Goal: Obtain resource: Download file/media

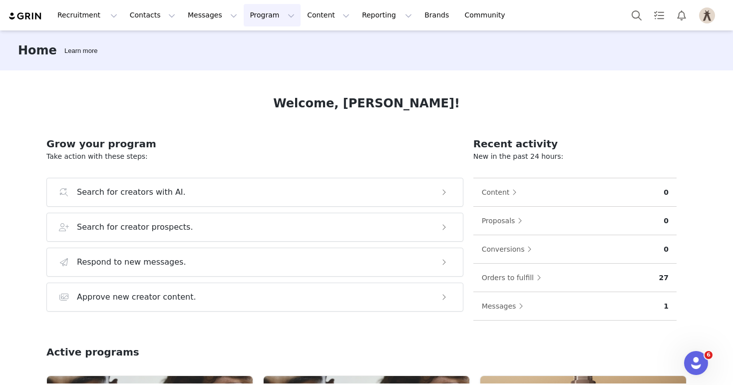
click at [252, 17] on button "Program Program" at bounding box center [272, 15] width 57 height 22
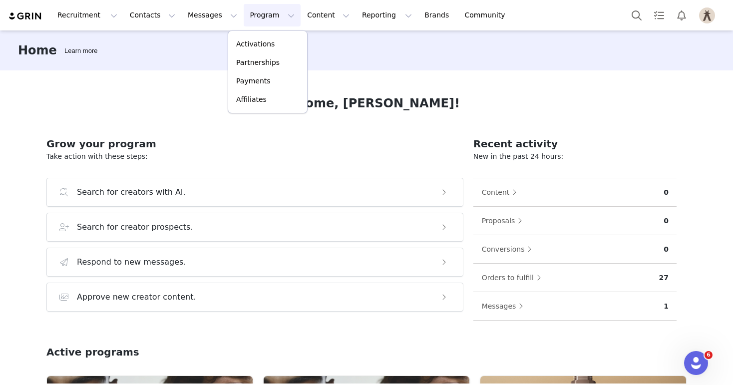
click at [252, 17] on button "Program Program" at bounding box center [272, 15] width 57 height 22
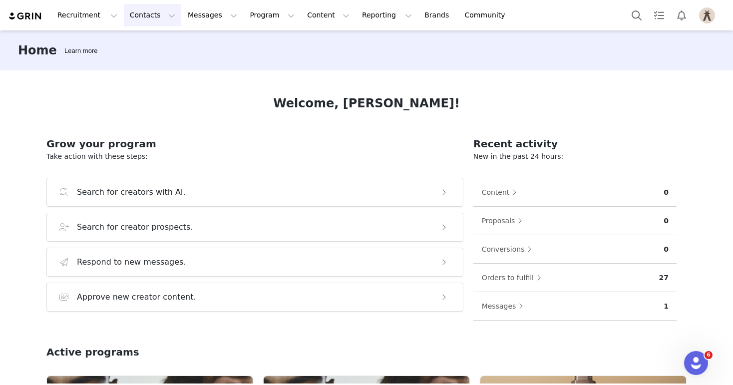
click at [143, 15] on button "Contacts Contacts" at bounding box center [152, 15] width 57 height 22
click at [164, 49] on div "Creators" at bounding box center [156, 44] width 67 height 10
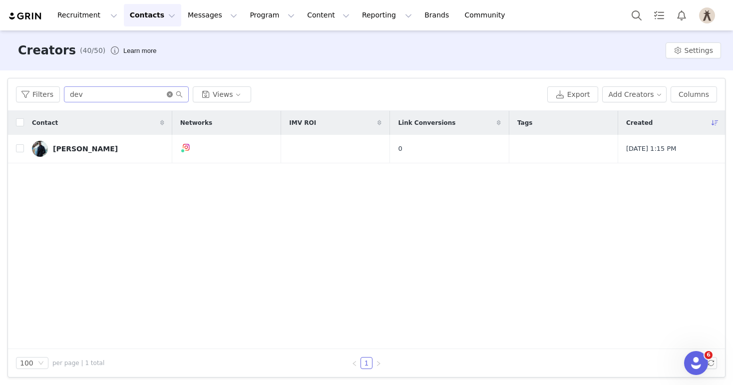
click at [168, 95] on icon "icon: close-circle" at bounding box center [170, 94] width 6 height 6
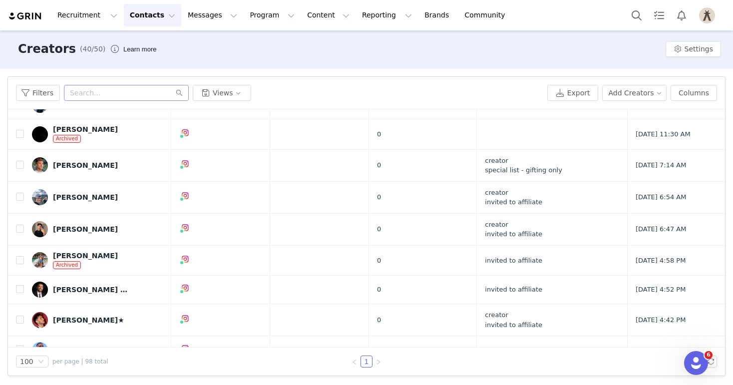
scroll to position [146, 0]
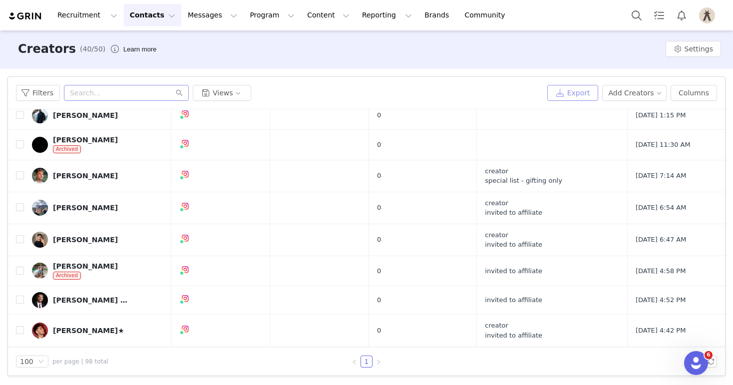
click at [589, 92] on button "Export" at bounding box center [572, 93] width 51 height 16
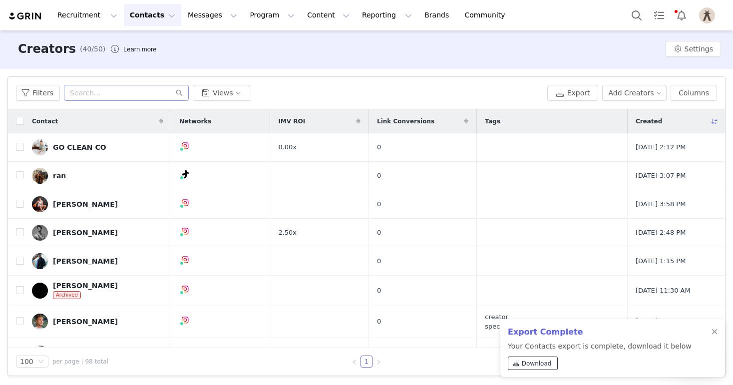
click at [541, 366] on span "Download" at bounding box center [537, 363] width 30 height 9
click at [690, 95] on button "Columns" at bounding box center [693, 93] width 46 height 16
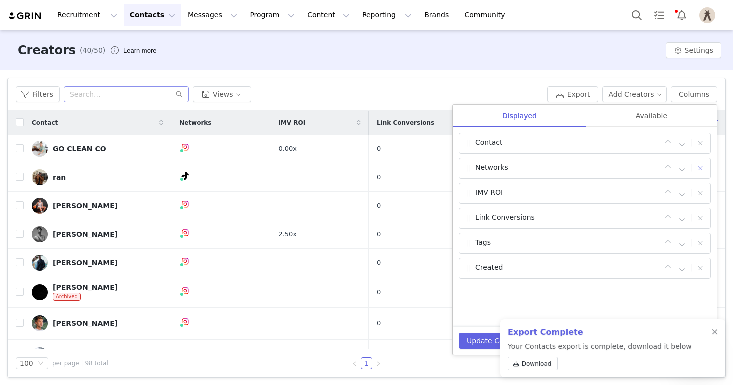
click at [701, 169] on button "button" at bounding box center [700, 168] width 12 height 12
click at [658, 109] on div "Available" at bounding box center [651, 116] width 130 height 22
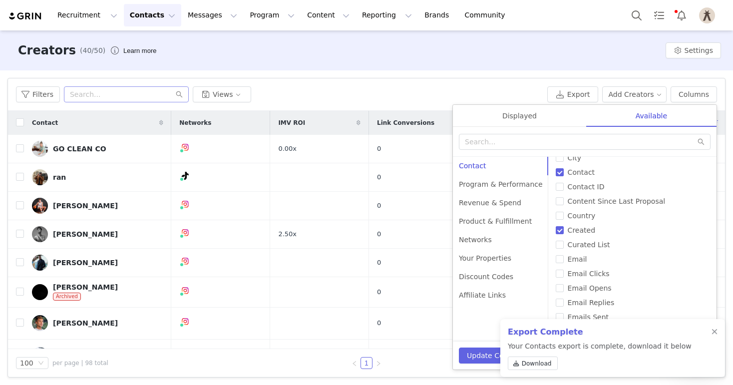
scroll to position [55, 0]
click at [581, 229] on span "Country" at bounding box center [582, 229] width 36 height 8
click at [564, 229] on input "Country" at bounding box center [560, 229] width 8 height 8
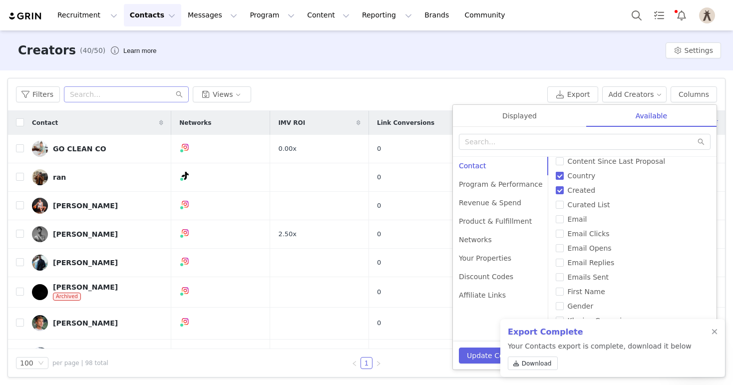
click at [581, 174] on span "Country" at bounding box center [582, 176] width 36 height 8
click at [564, 174] on input "Country" at bounding box center [560, 176] width 8 height 8
checkbox input "false"
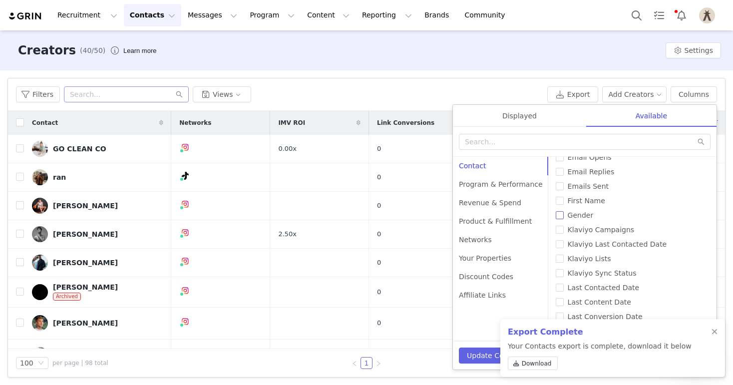
scroll to position [193, 0]
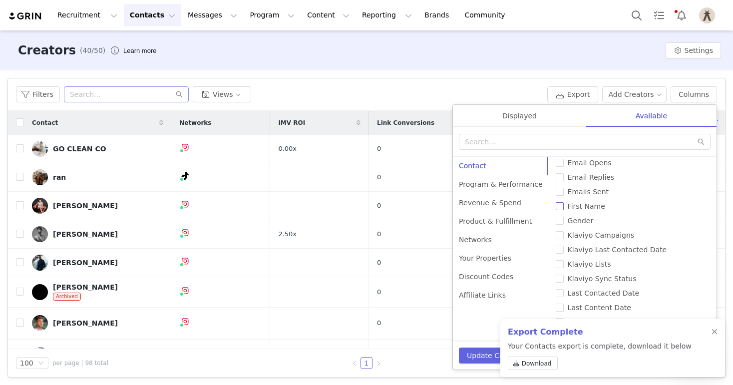
click at [556, 207] on input "First Name" at bounding box center [560, 206] width 8 height 8
checkbox input "true"
click at [556, 188] on input "Last Name" at bounding box center [560, 191] width 8 height 8
checkbox input "true"
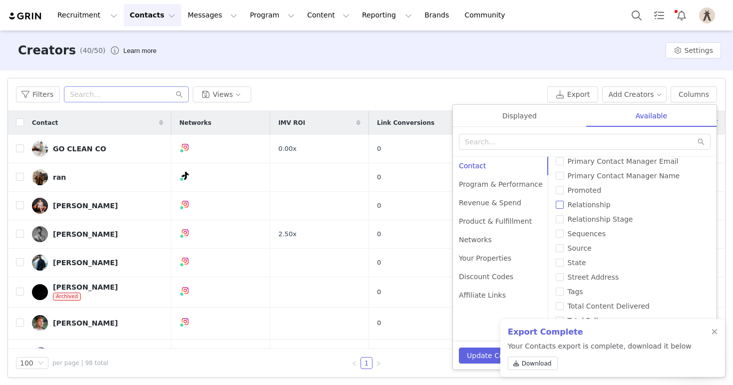
scroll to position [504, 0]
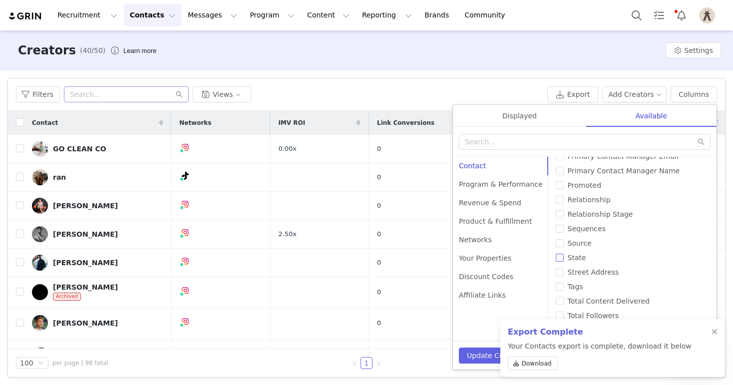
click at [556, 259] on input "State" at bounding box center [560, 258] width 8 height 8
checkbox input "true"
click at [556, 277] on label "Street Address" at bounding box center [632, 272] width 153 height 10
click at [556, 276] on input "Street Address" at bounding box center [560, 272] width 8 height 8
checkbox input "true"
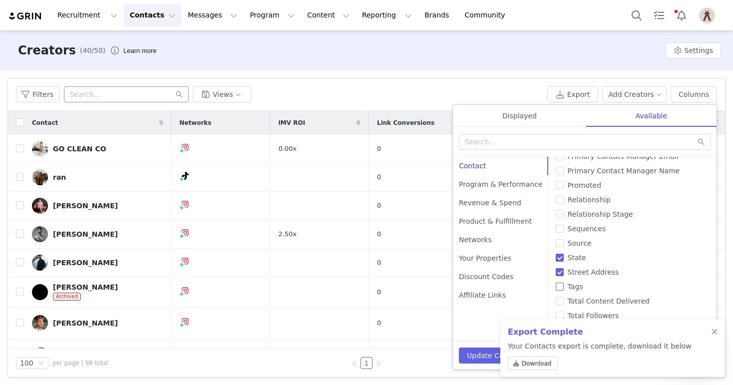
scroll to position [1, 0]
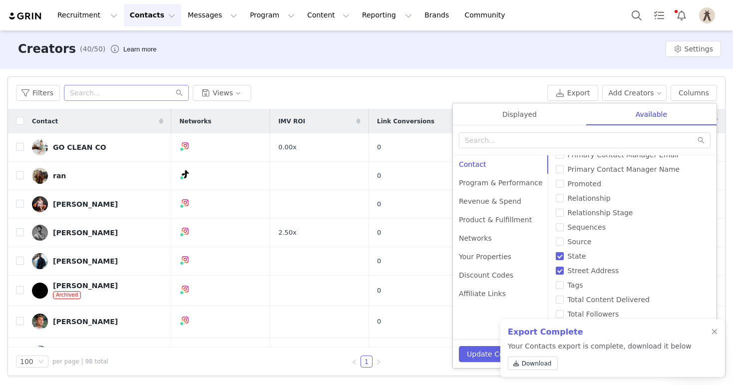
checkbox input "false"
checkbox input "true"
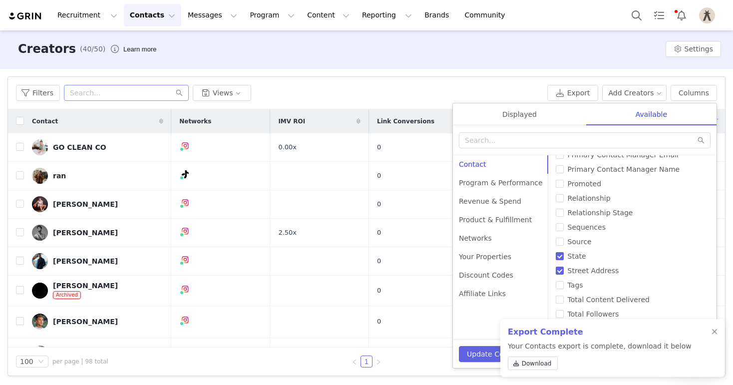
checkbox input "true"
click at [710, 333] on div "Export Complete Your Contacts export is complete, download it below Download" at bounding box center [612, 348] width 225 height 58
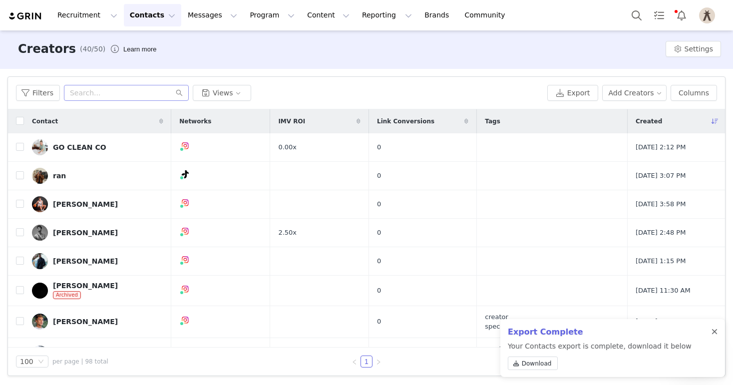
click at [715, 332] on div at bounding box center [714, 332] width 6 height 8
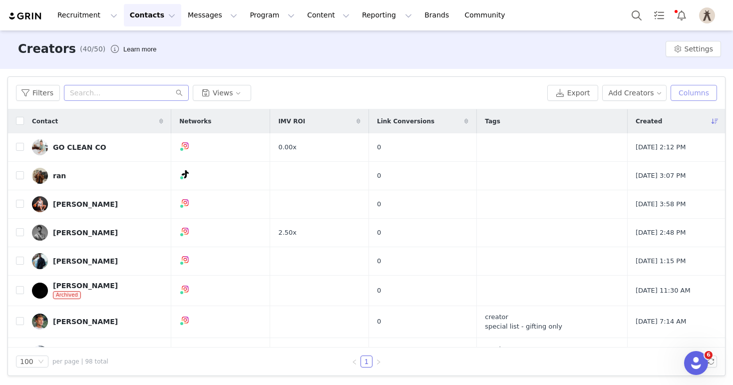
click at [701, 93] on button "Columns" at bounding box center [693, 93] width 46 height 16
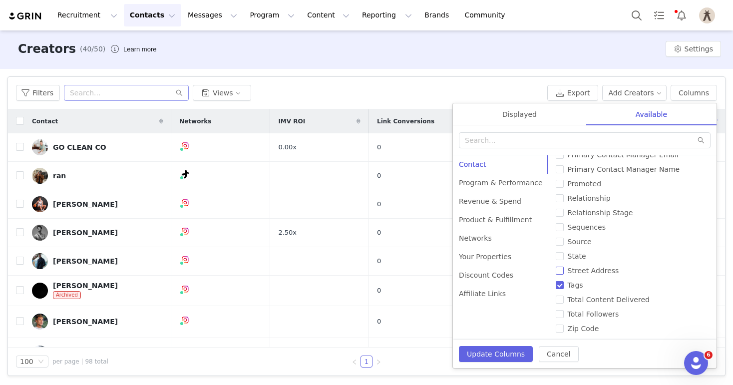
click at [555, 265] on div "# of Proposals Application Page Application Status Archived City Contact Contac…" at bounding box center [632, 247] width 169 height 185
click at [556, 257] on input "State" at bounding box center [560, 256] width 8 height 8
checkbox input "true"
click at [557, 269] on input "Street Address" at bounding box center [560, 271] width 8 height 8
checkbox input "true"
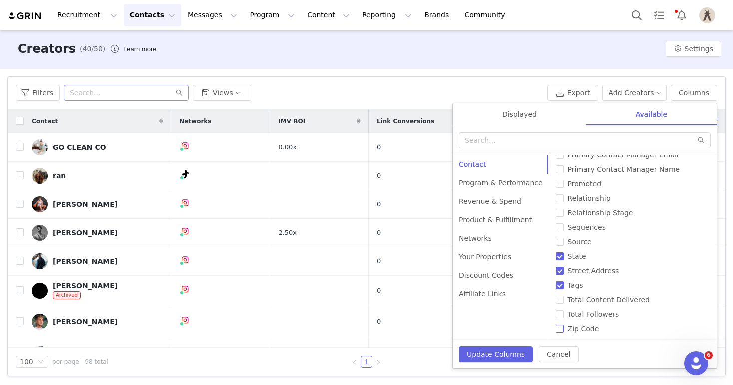
click at [556, 329] on input "Zip Code" at bounding box center [560, 328] width 8 height 8
checkbox input "true"
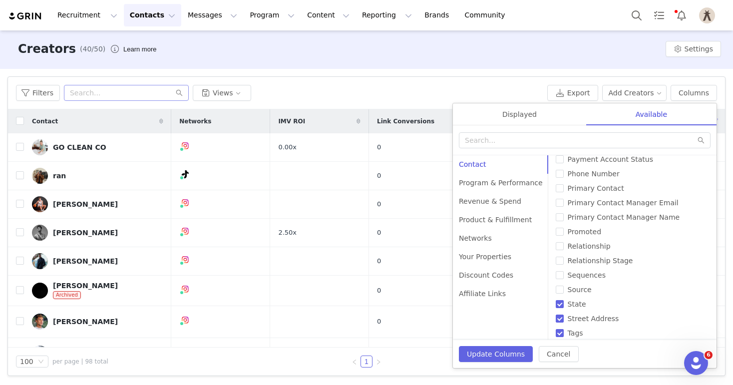
scroll to position [504, 0]
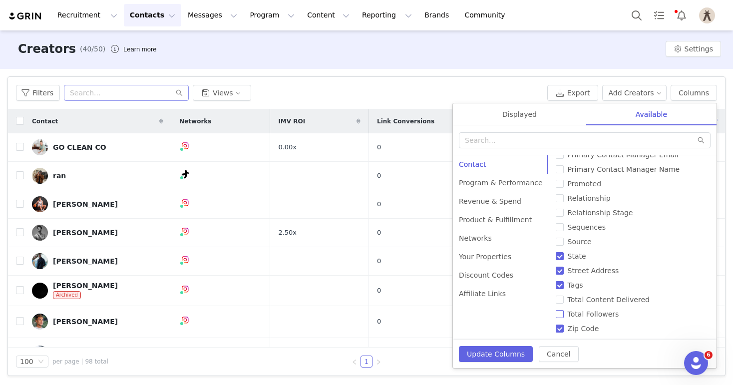
click at [556, 316] on input "Total Followers" at bounding box center [560, 314] width 8 height 8
click at [556, 313] on input "Total Followers" at bounding box center [560, 314] width 8 height 8
checkbox input "false"
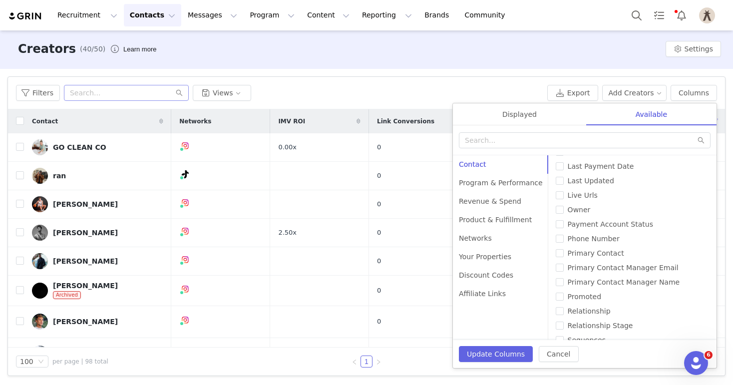
scroll to position [377, 0]
click at [556, 284] on input "Primary Contact Manager Email" at bounding box center [560, 281] width 8 height 8
checkbox input "true"
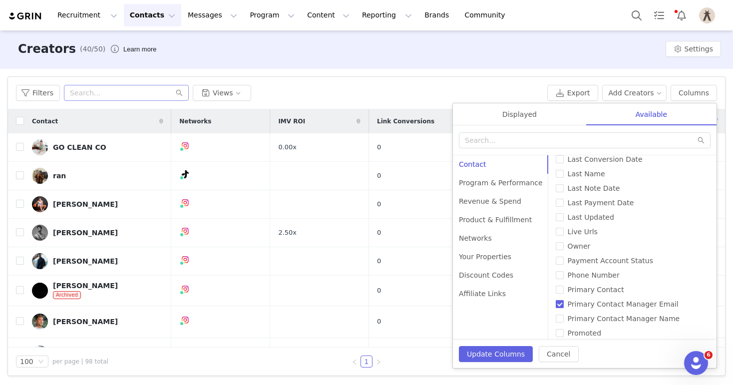
scroll to position [349, 0]
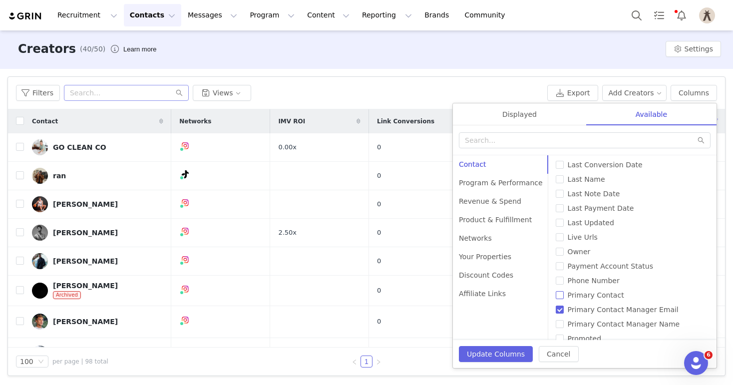
click at [556, 293] on input "Primary Contact" at bounding box center [560, 295] width 8 height 8
checkbox input "true"
click at [556, 280] on input "Phone Number" at bounding box center [560, 281] width 8 height 8
checkbox input "true"
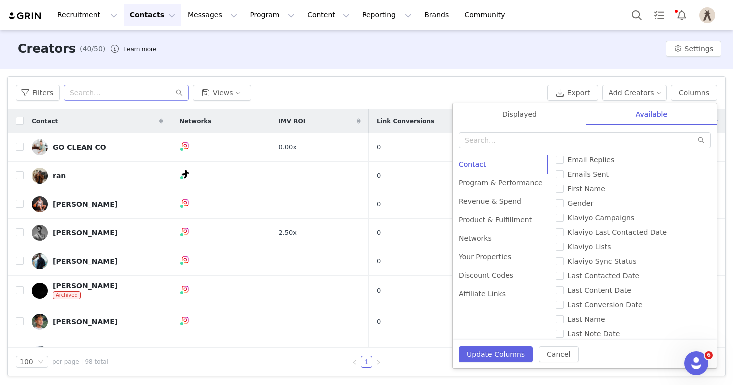
scroll to position [208, 0]
click at [571, 321] on span "Last Name" at bounding box center [586, 320] width 45 height 8
click at [564, 321] on input "Last Name" at bounding box center [560, 320] width 8 height 8
checkbox input "true"
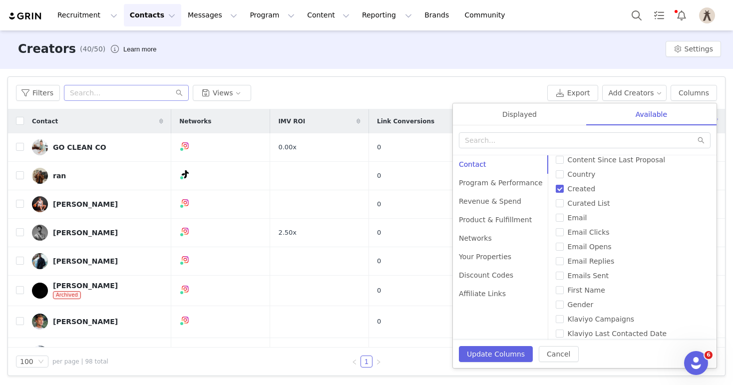
scroll to position [100, 0]
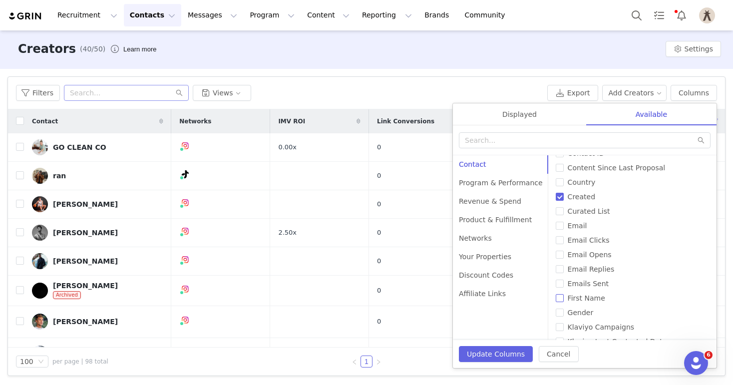
click at [585, 297] on span "First Name" at bounding box center [586, 298] width 45 height 8
click at [564, 297] on input "First Name" at bounding box center [560, 298] width 8 height 8
checkbox input "true"
click at [582, 224] on span "Email" at bounding box center [577, 226] width 27 height 8
click at [564, 224] on input "Email" at bounding box center [560, 226] width 8 height 8
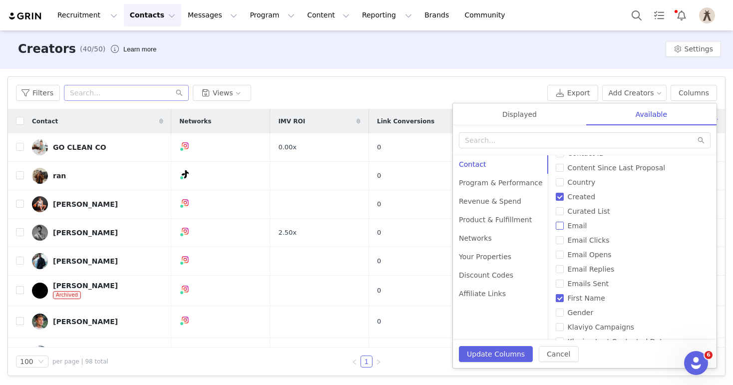
checkbox input "true"
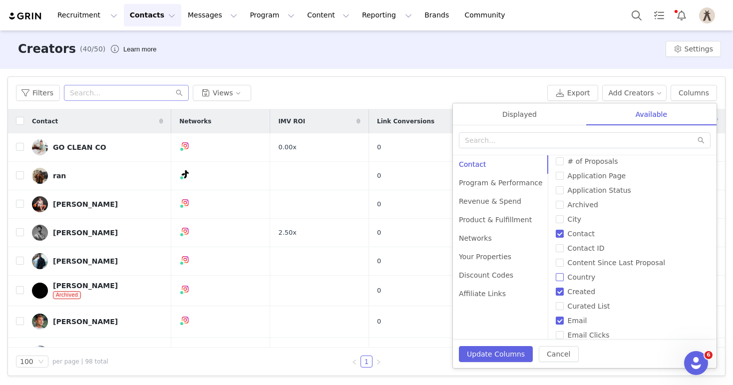
scroll to position [0, 0]
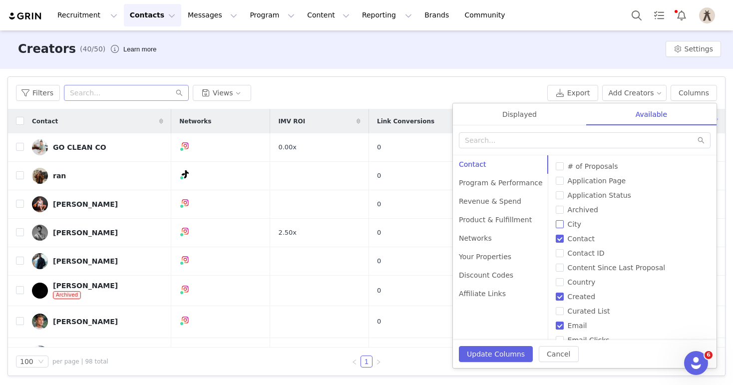
click at [572, 225] on span "City" at bounding box center [574, 224] width 21 height 8
click at [564, 225] on input "City" at bounding box center [560, 224] width 8 height 8
checkbox input "true"
click at [496, 356] on button "Update Columns" at bounding box center [496, 354] width 74 height 16
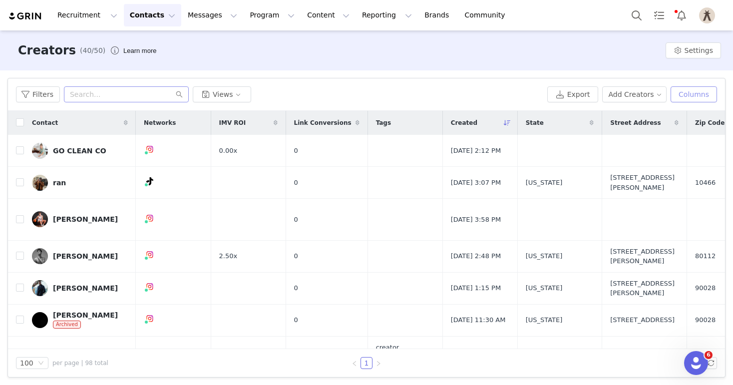
click at [693, 96] on button "Columns" at bounding box center [693, 94] width 46 height 16
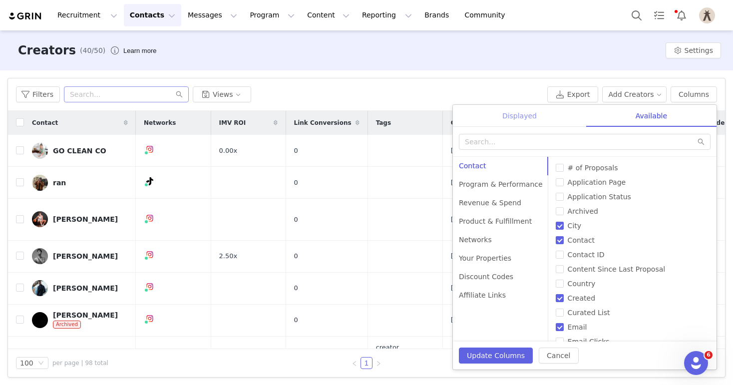
click at [527, 119] on div "Displayed" at bounding box center [519, 116] width 133 height 22
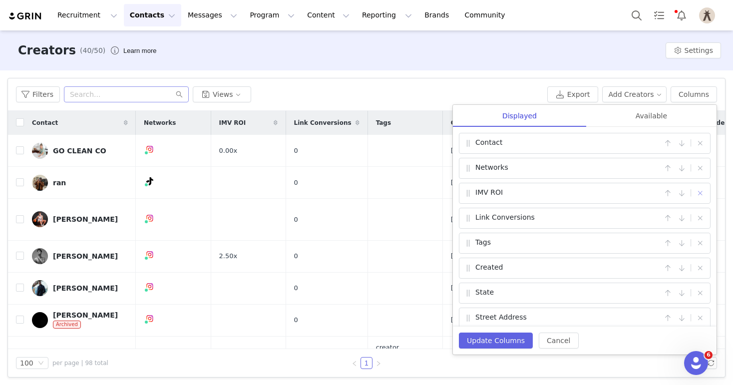
click at [698, 194] on button "button" at bounding box center [700, 193] width 12 height 12
checkbox input "false"
click at [701, 193] on button "button" at bounding box center [700, 193] width 12 height 12
checkbox input "false"
click at [701, 193] on button "button" at bounding box center [700, 193] width 12 height 12
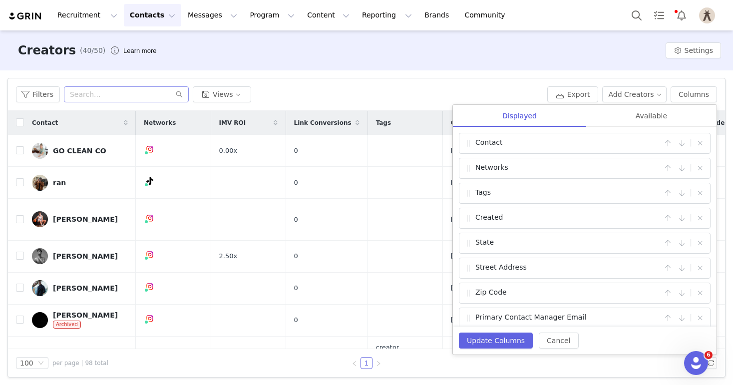
checkbox input "false"
click at [701, 193] on button "button" at bounding box center [700, 193] width 12 height 12
checkbox input "false"
click at [698, 168] on button "button" at bounding box center [700, 168] width 12 height 12
checkbox input "false"
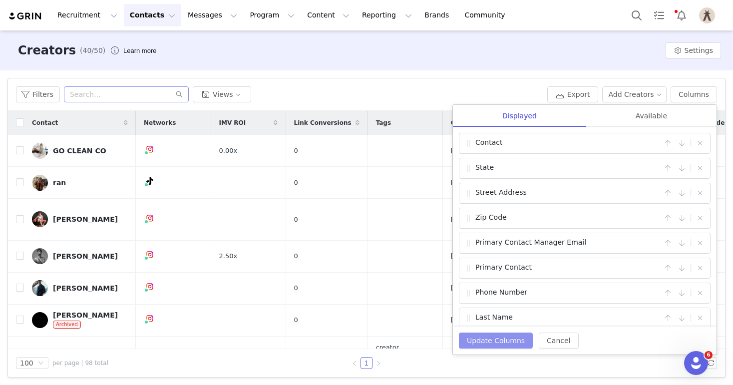
click at [508, 344] on button "Update Columns" at bounding box center [496, 340] width 74 height 16
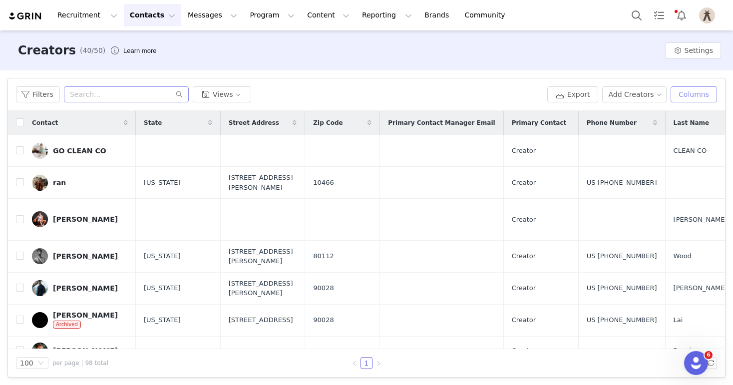
click at [684, 98] on button "Columns" at bounding box center [693, 94] width 46 height 16
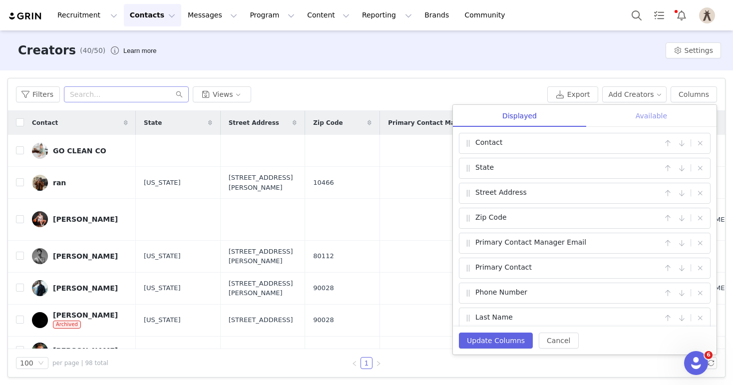
click at [651, 117] on div "Available" at bounding box center [651, 116] width 130 height 22
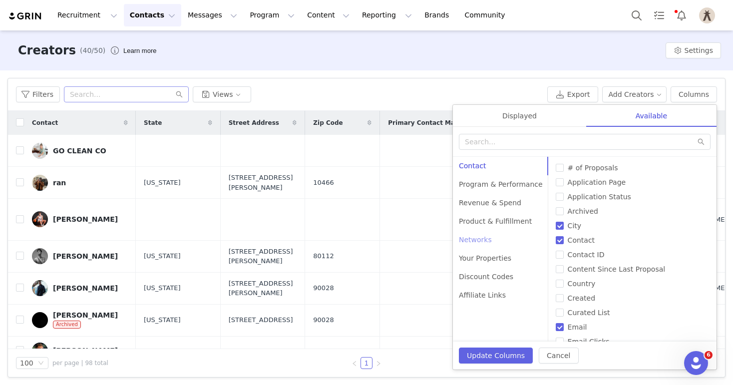
click at [485, 239] on div "Networks" at bounding box center [501, 240] width 96 height 18
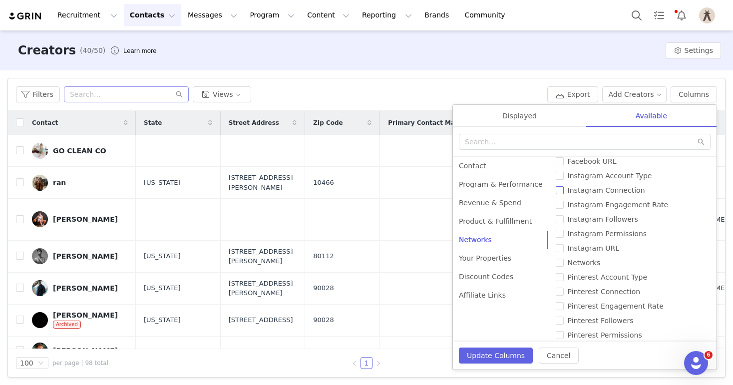
scroll to position [39, 0]
click at [585, 243] on span "Instagram URL" at bounding box center [593, 245] width 59 height 8
click at [564, 243] on input "Instagram URL" at bounding box center [560, 245] width 8 height 8
checkbox input "true"
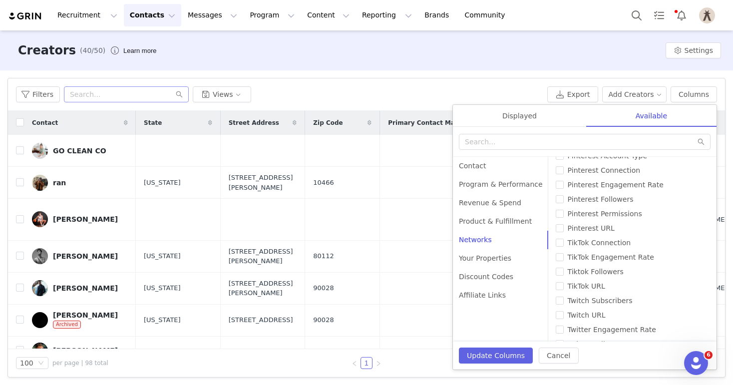
scroll to position [272, 0]
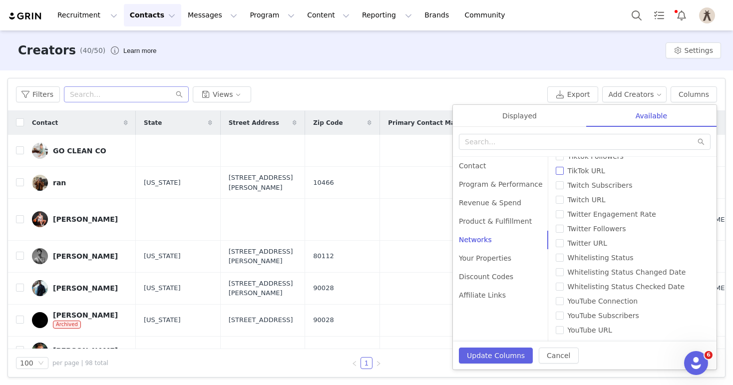
click at [572, 171] on span "TikTok URL" at bounding box center [586, 171] width 45 height 8
click at [564, 171] on input "TikTok URL" at bounding box center [560, 171] width 8 height 8
checkbox input "true"
click at [490, 356] on button "Update Columns" at bounding box center [496, 355] width 74 height 16
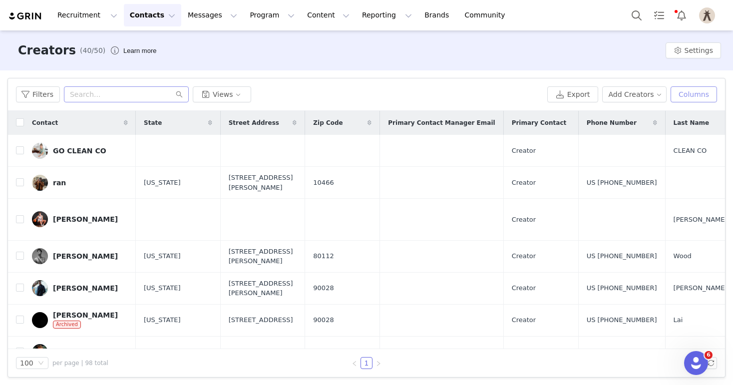
click at [702, 97] on button "Columns" at bounding box center [693, 94] width 46 height 16
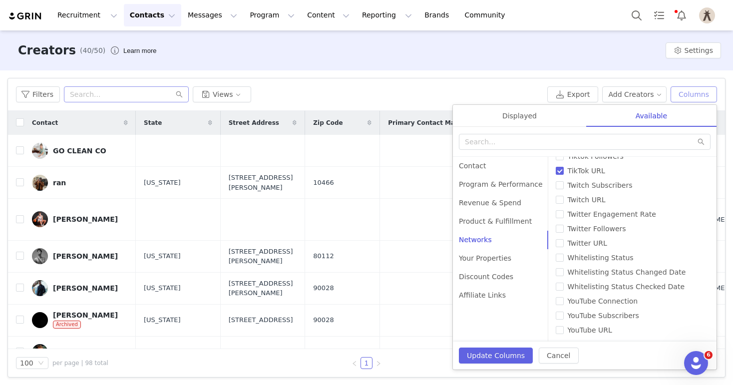
scroll to position [0, 0]
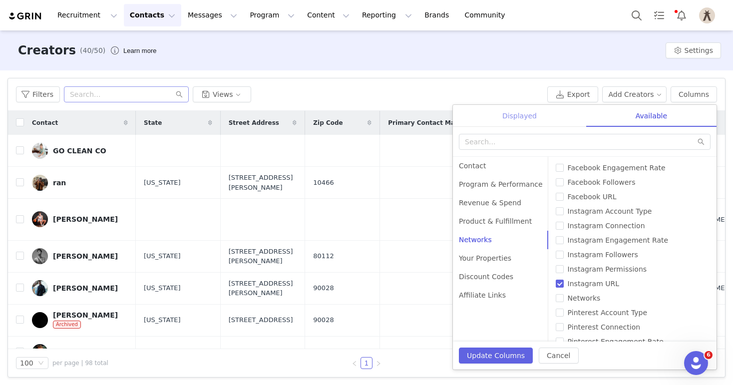
click at [538, 125] on div "Displayed" at bounding box center [519, 116] width 133 height 22
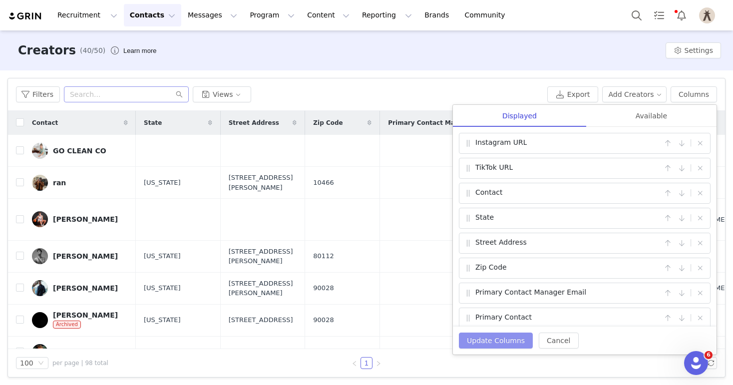
click at [507, 342] on button "Update Columns" at bounding box center [496, 340] width 74 height 16
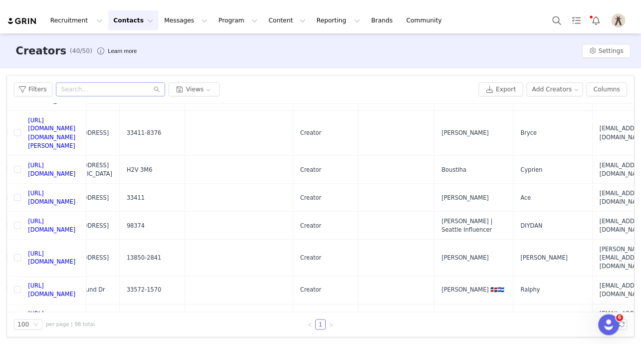
scroll to position [692, 319]
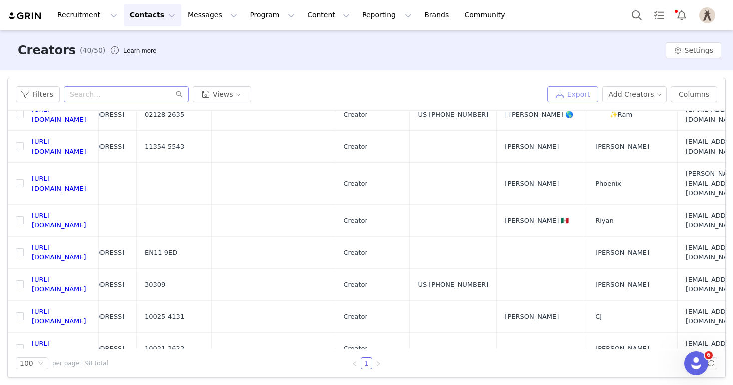
click at [571, 99] on button "Export" at bounding box center [572, 94] width 51 height 16
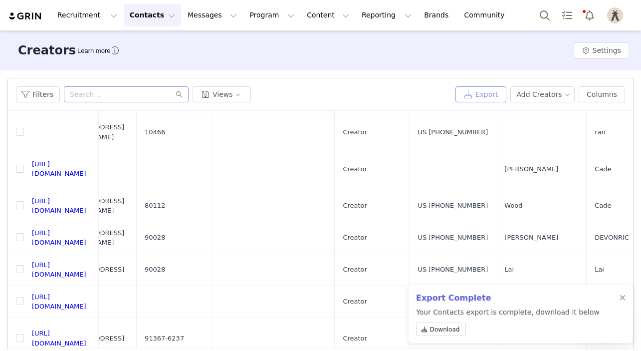
scroll to position [0, 319]
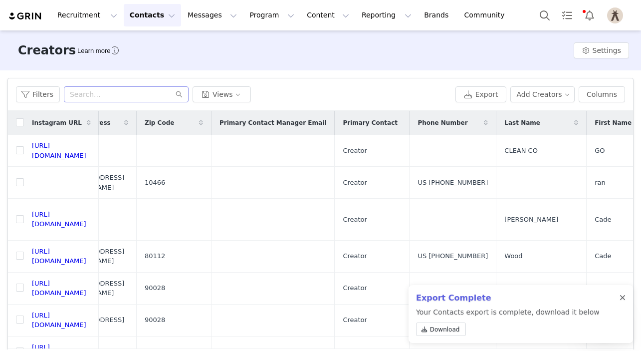
click at [622, 296] on div at bounding box center [623, 298] width 6 height 8
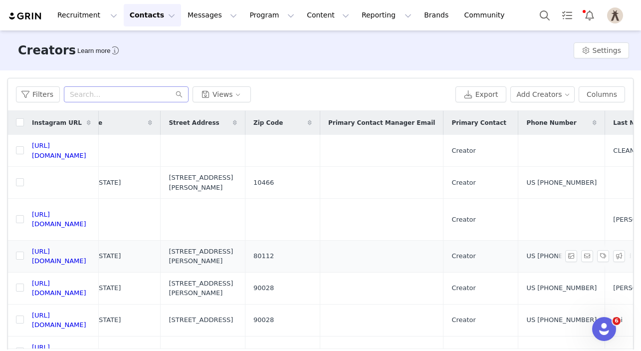
scroll to position [0, 0]
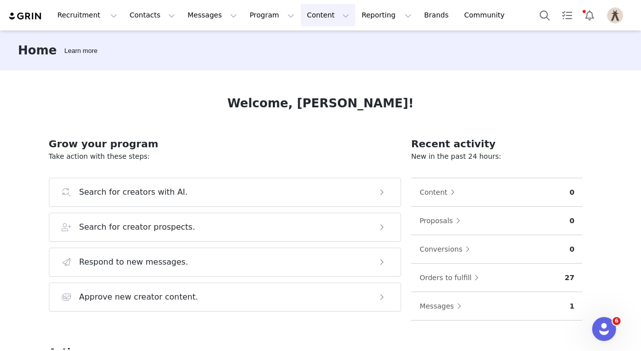
click at [309, 17] on button "Content Content" at bounding box center [328, 15] width 54 height 22
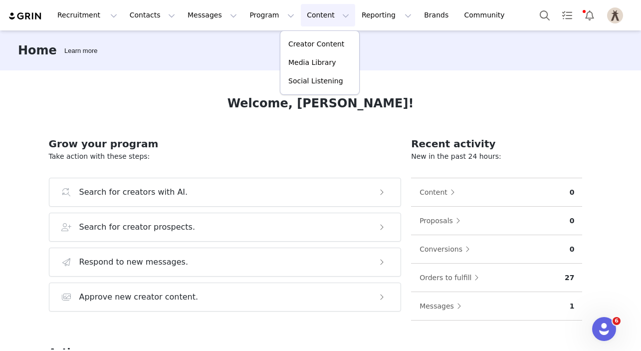
click at [483, 35] on div "Home Learn more" at bounding box center [320, 50] width 641 height 40
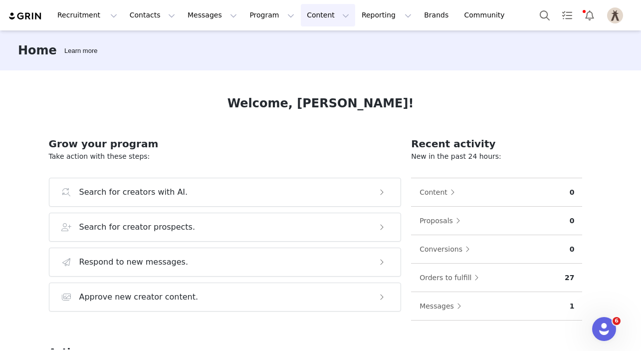
click at [310, 17] on button "Content Content" at bounding box center [328, 15] width 54 height 22
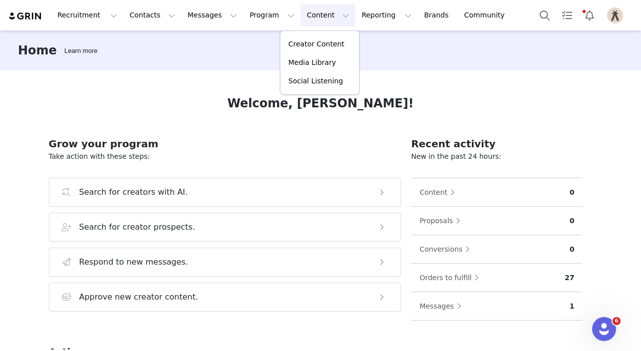
click at [310, 17] on button "Content Content" at bounding box center [328, 15] width 54 height 22
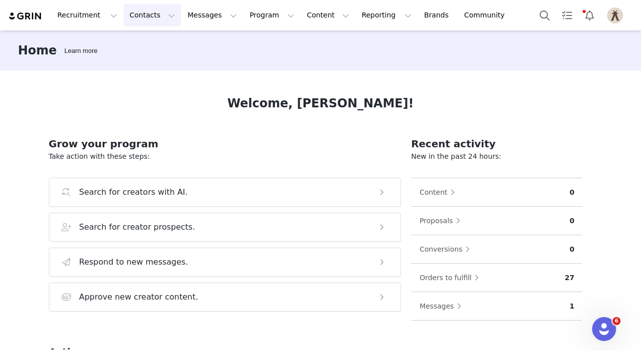
click at [151, 17] on button "Contacts Contacts" at bounding box center [152, 15] width 57 height 22
click at [152, 49] on p "Creators" at bounding box center [140, 44] width 30 height 10
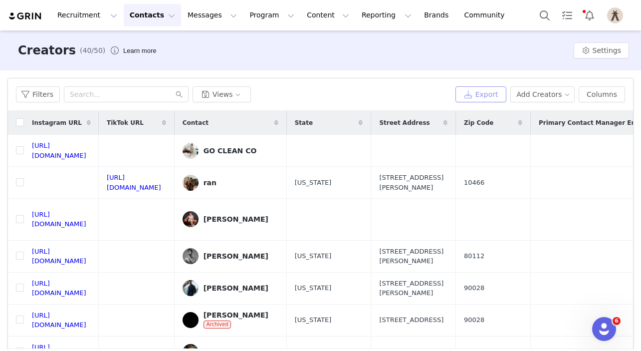
click at [498, 96] on button "Export" at bounding box center [481, 94] width 51 height 16
click at [356, 16] on button "Reporting Reporting" at bounding box center [387, 15] width 62 height 22
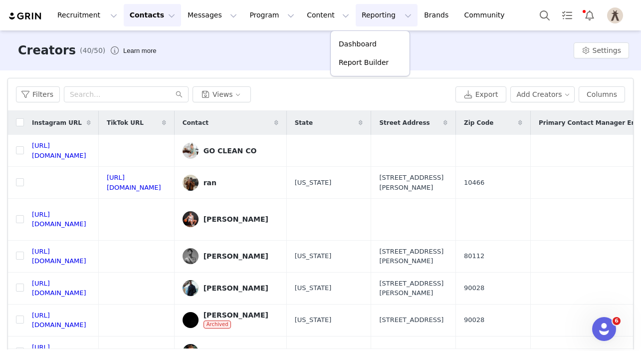
click at [356, 17] on button "Reporting Reporting" at bounding box center [387, 15] width 62 height 22
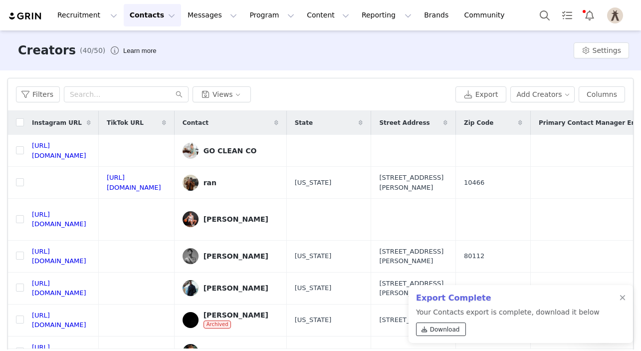
click at [441, 327] on span "Download" at bounding box center [445, 329] width 30 height 9
click at [594, 100] on button "Columns" at bounding box center [602, 94] width 46 height 16
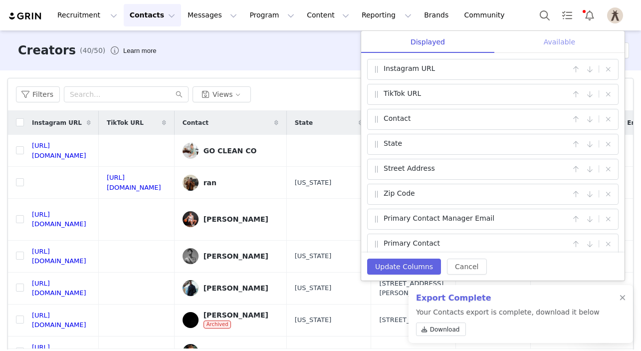
click at [562, 35] on div "Available" at bounding box center [560, 42] width 130 height 22
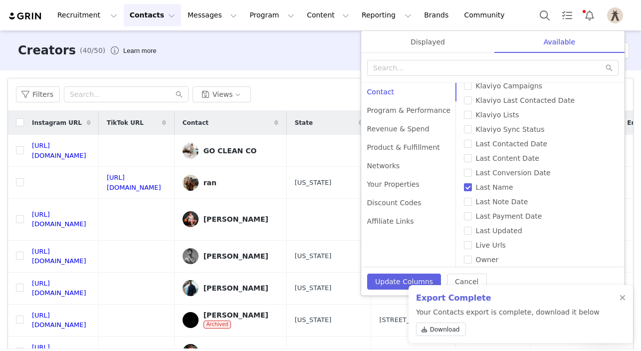
scroll to position [269, 0]
click at [538, 140] on span "Last Contacted Date" at bounding box center [512, 143] width 80 height 8
click at [472, 140] on input "Last Contacted Date" at bounding box center [468, 143] width 8 height 8
checkbox input "true"
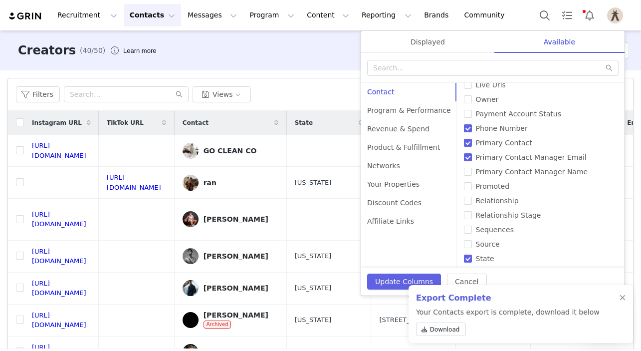
scroll to position [504, 0]
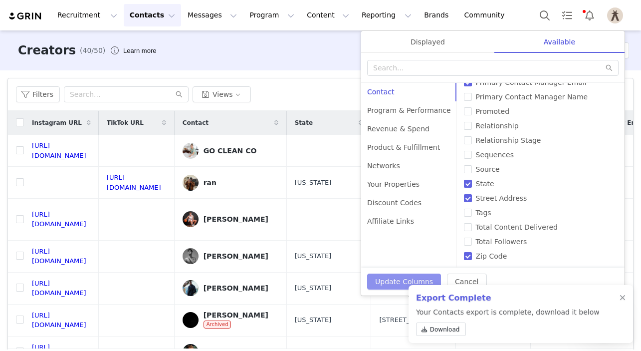
click at [391, 279] on button "Update Columns" at bounding box center [404, 282] width 74 height 16
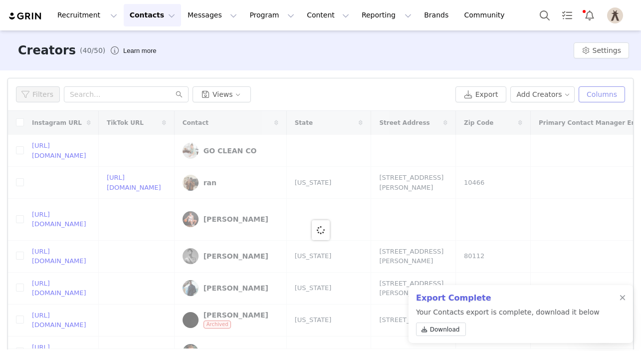
click at [598, 91] on button "Columns" at bounding box center [602, 94] width 46 height 16
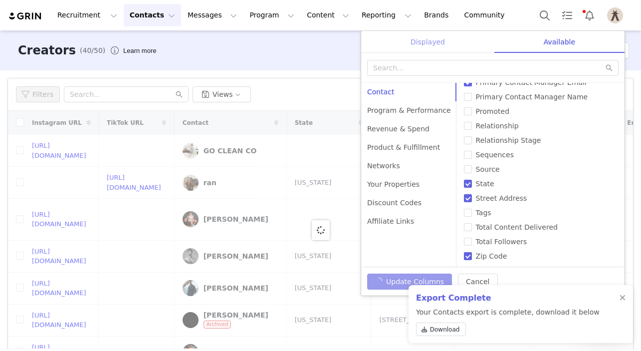
click at [430, 42] on div "Displayed" at bounding box center [427, 42] width 133 height 22
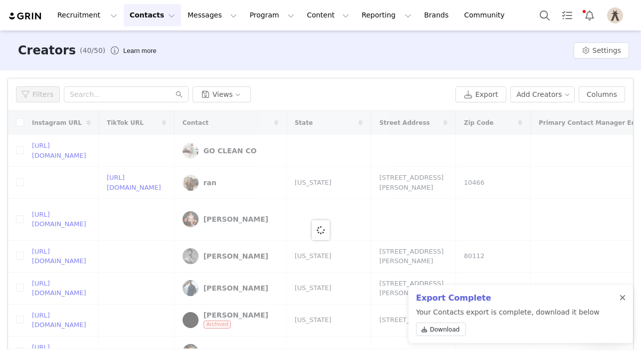
click at [624, 298] on div at bounding box center [623, 298] width 6 height 8
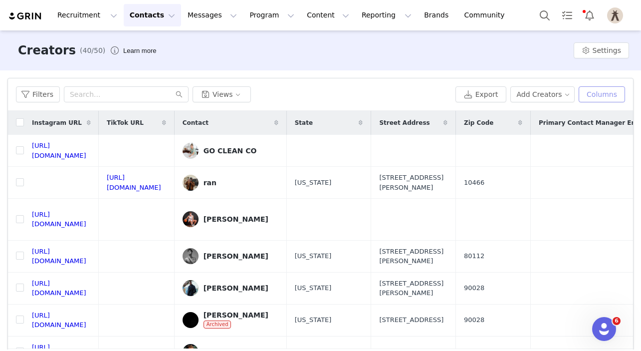
click at [598, 93] on button "Columns" at bounding box center [602, 94] width 46 height 16
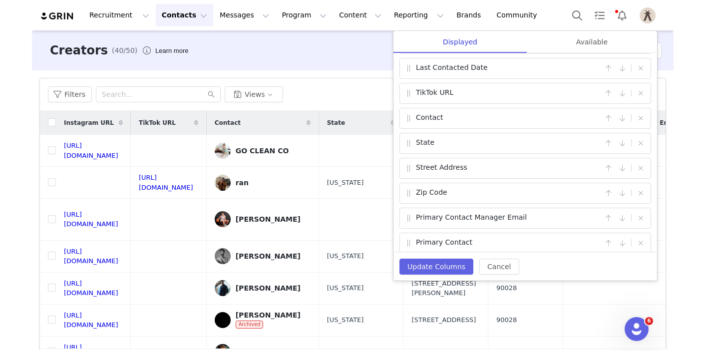
scroll to position [0, 0]
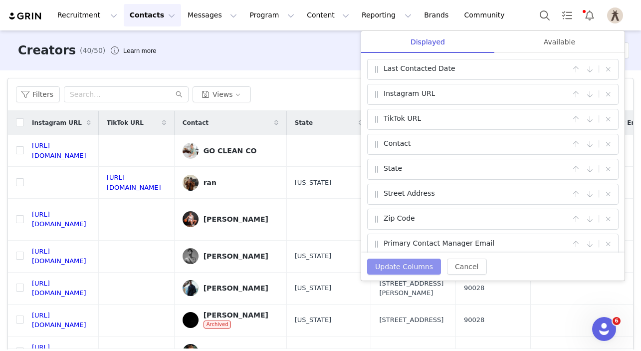
click at [416, 263] on button "Update Columns" at bounding box center [404, 267] width 74 height 16
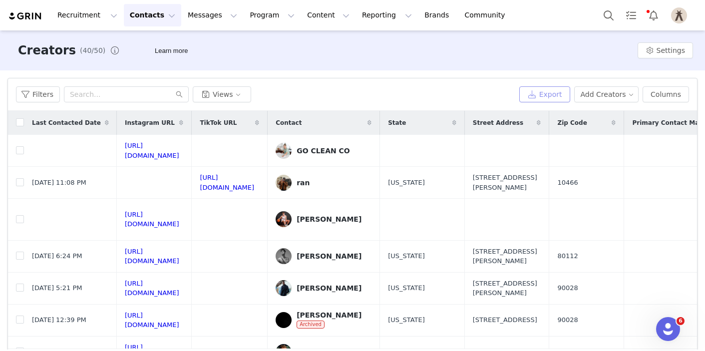
click at [557, 94] on button "Export" at bounding box center [544, 94] width 51 height 16
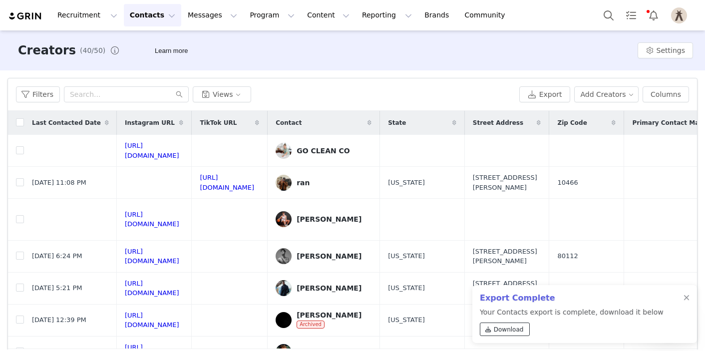
click at [500, 331] on span "Download" at bounding box center [509, 329] width 30 height 9
click at [511, 332] on span "Download" at bounding box center [509, 329] width 30 height 9
